Goal: Find specific page/section: Find specific page/section

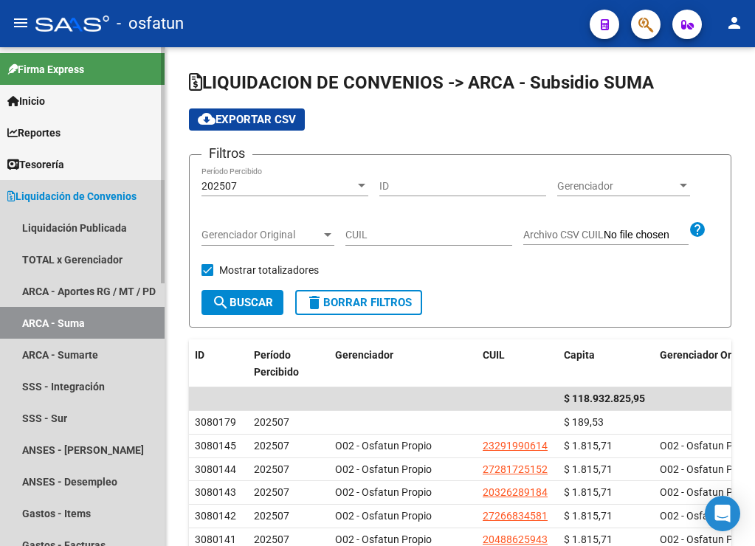
click at [114, 190] on span "Liquidación de Convenios" at bounding box center [71, 196] width 129 height 16
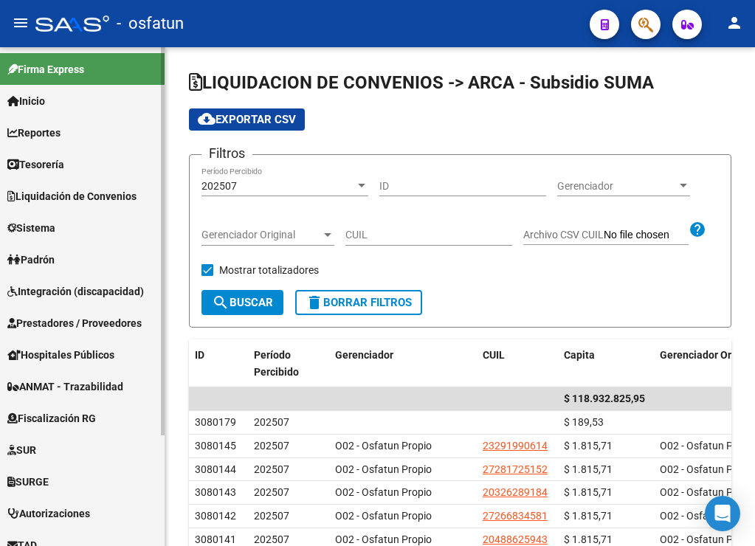
click at [83, 191] on span "Liquidación de Convenios" at bounding box center [71, 196] width 129 height 16
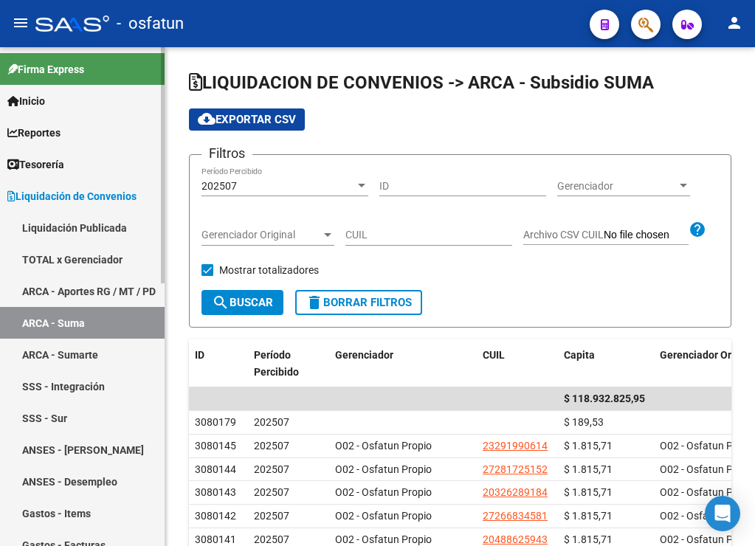
click at [60, 321] on link "ARCA - Suma" at bounding box center [82, 323] width 165 height 32
click at [622, 185] on span "Gerenciador" at bounding box center [617, 186] width 120 height 13
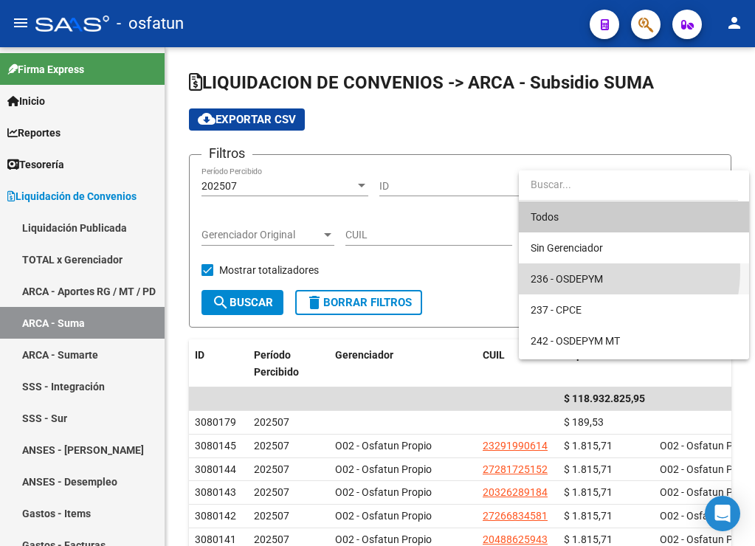
click at [592, 270] on span "236 - OSDEPYM" at bounding box center [633, 278] width 207 height 31
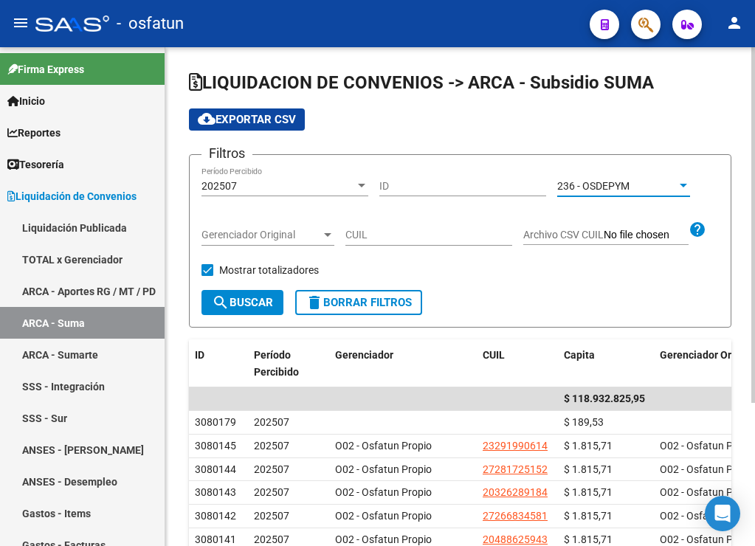
click at [264, 304] on span "search Buscar" at bounding box center [242, 302] width 61 height 13
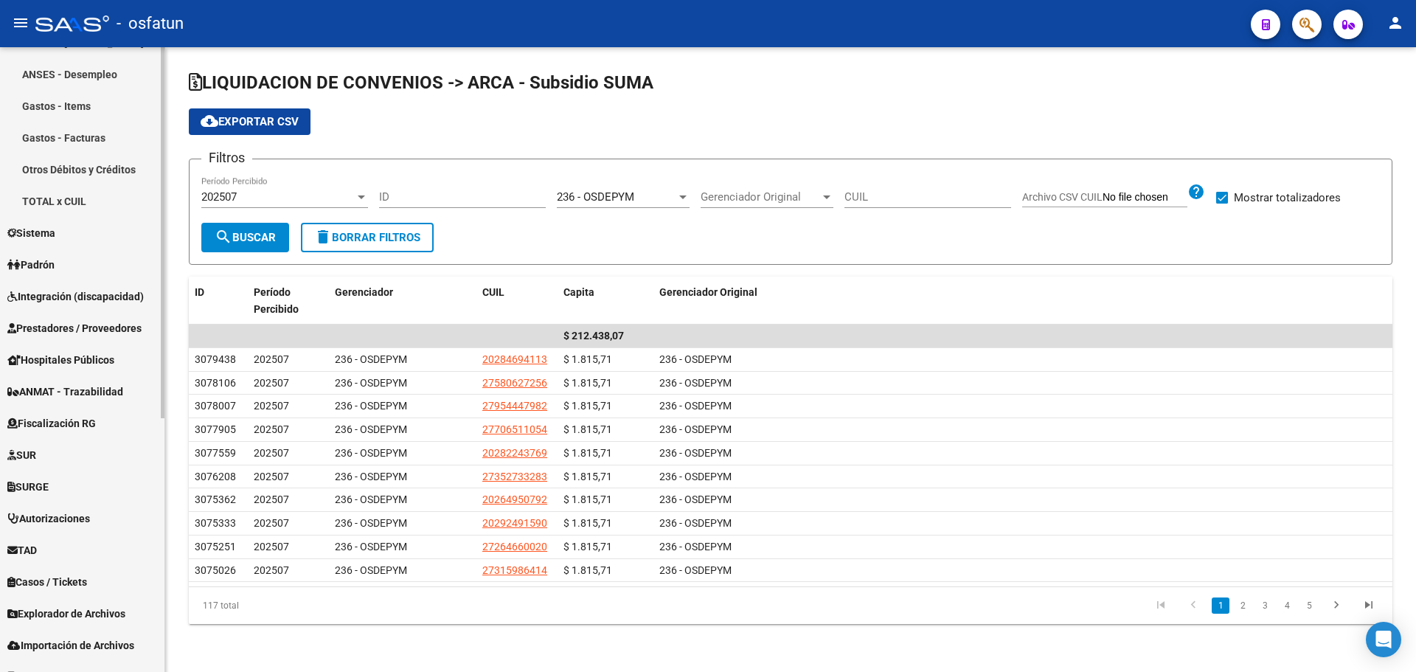
scroll to position [428, 0]
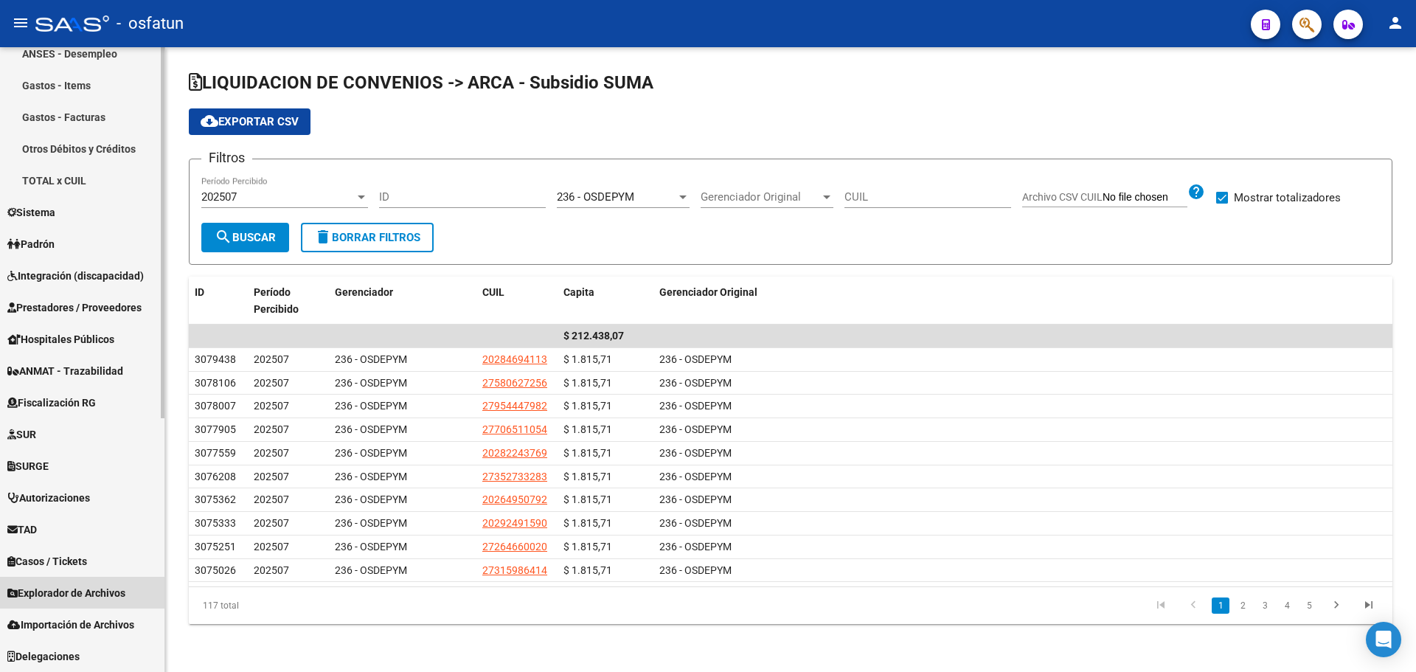
click at [91, 545] on span "Explorador de Archivos" at bounding box center [66, 593] width 118 height 16
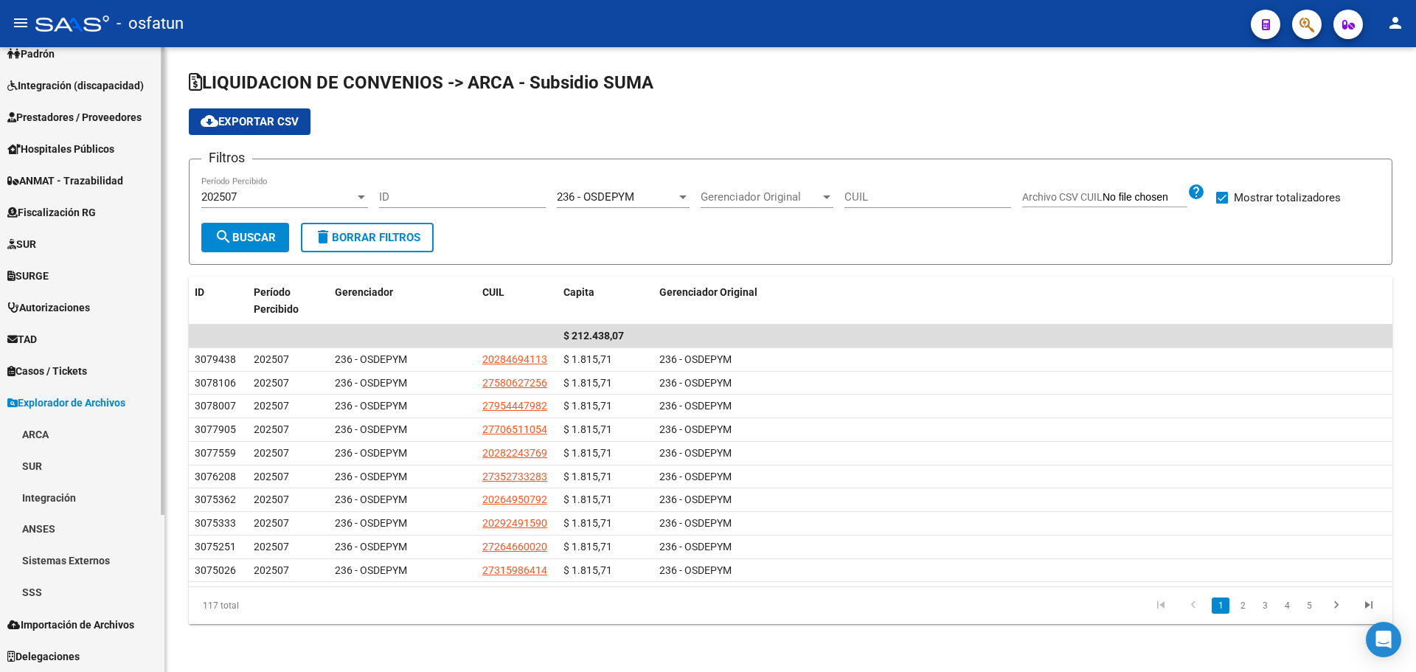
scroll to position [206, 0]
click at [83, 545] on link "SSS" at bounding box center [82, 593] width 165 height 32
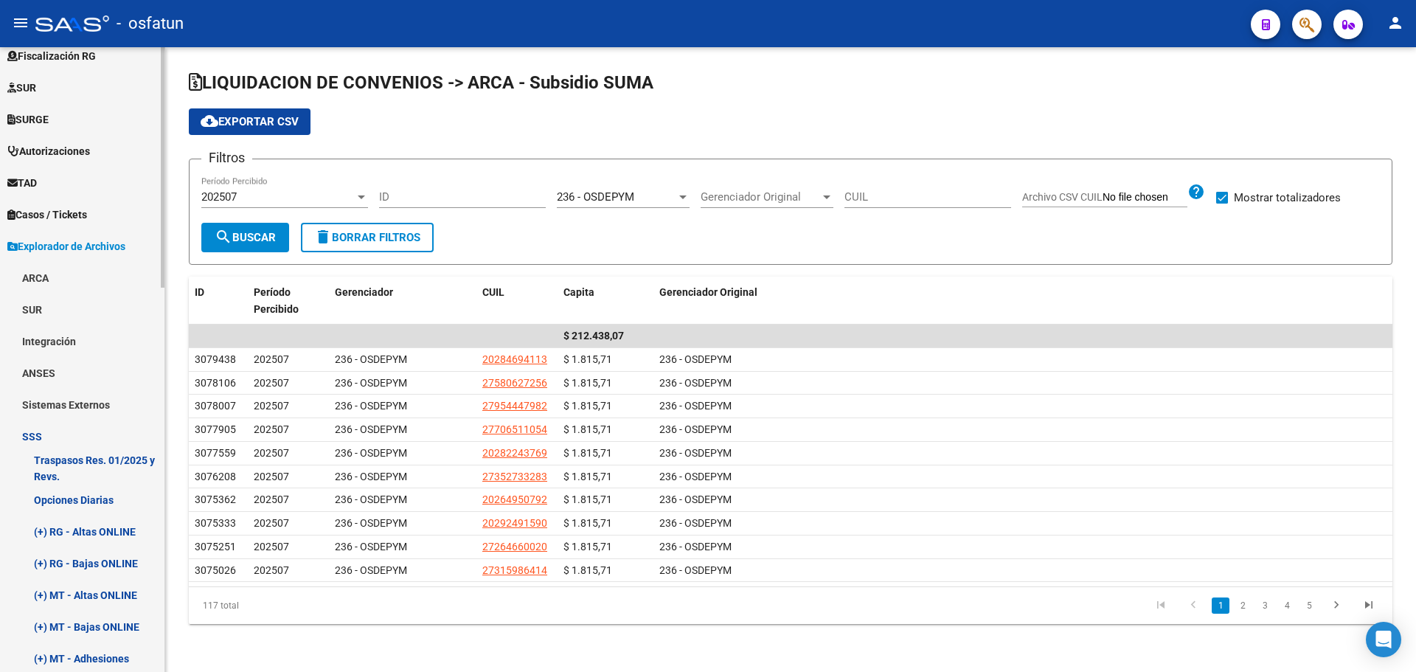
scroll to position [369, 0]
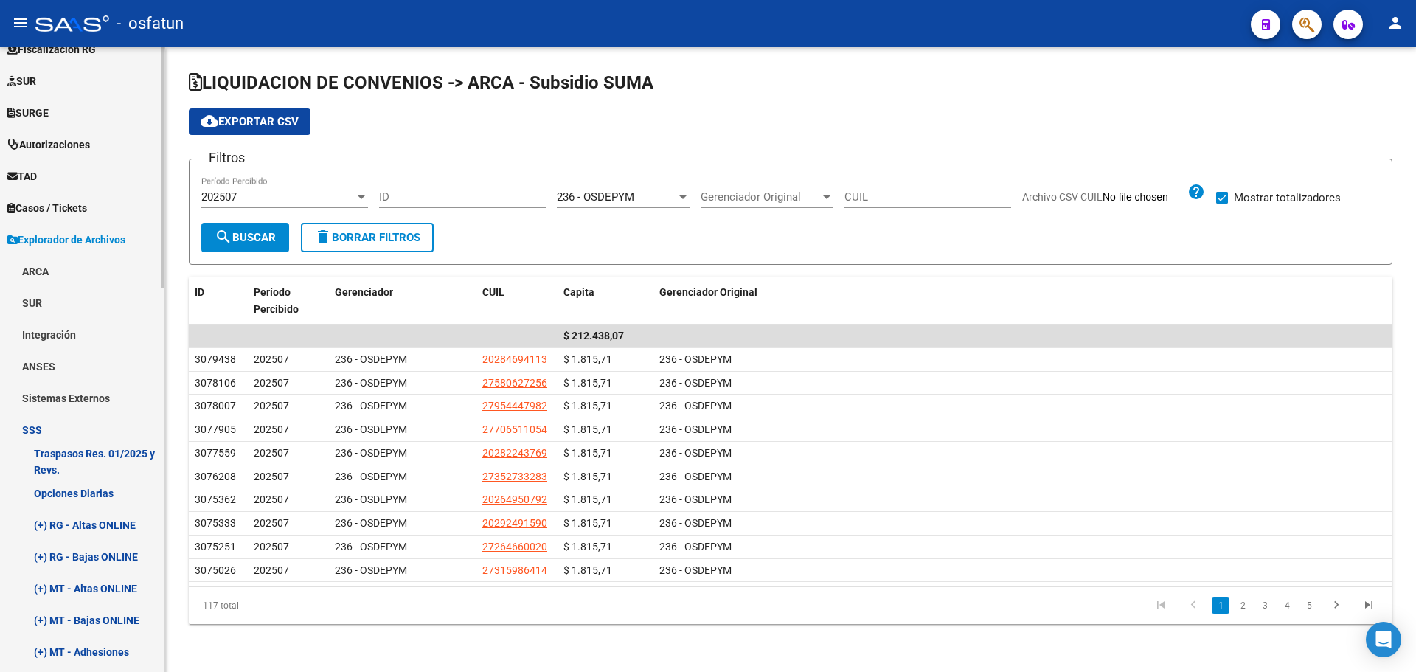
click at [94, 406] on link "Sistemas Externos" at bounding box center [82, 398] width 165 height 32
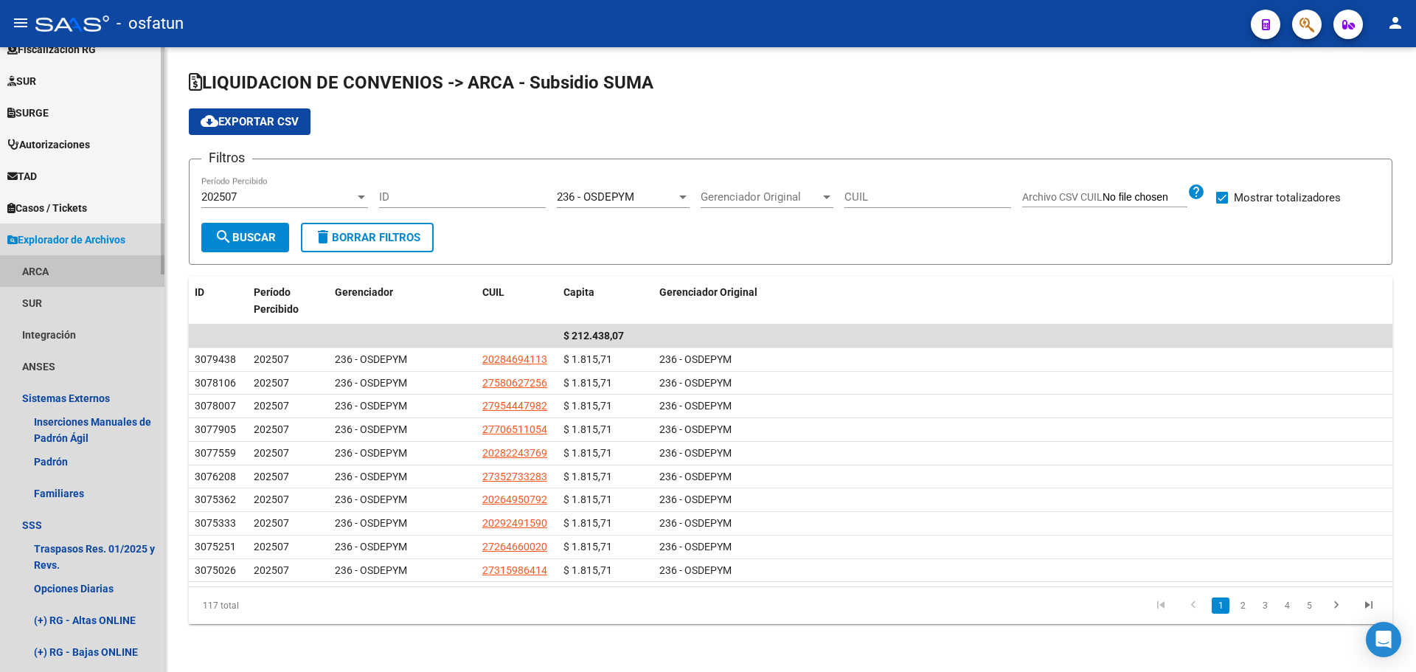
click at [69, 263] on link "ARCA" at bounding box center [82, 271] width 165 height 32
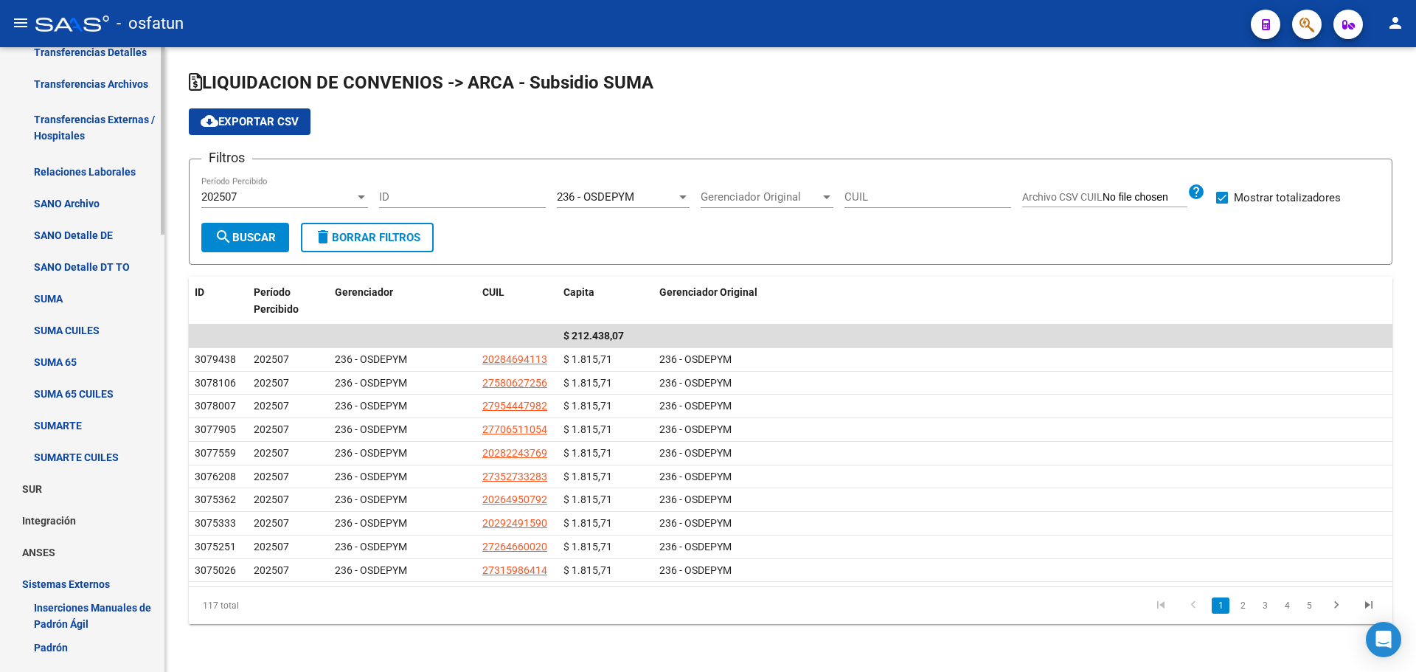
scroll to position [664, 0]
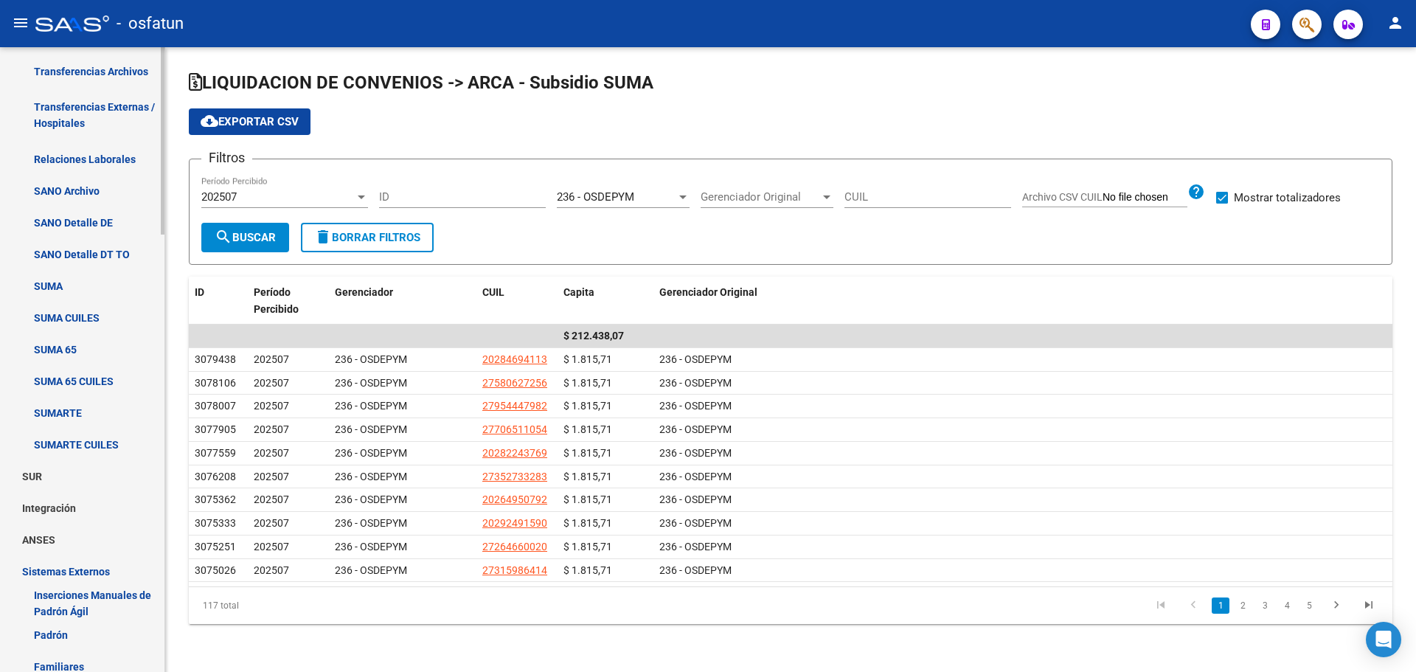
click at [70, 325] on link "SUMA CUILES" at bounding box center [82, 318] width 165 height 32
